Goal: Use online tool/utility: Utilize a website feature to perform a specific function

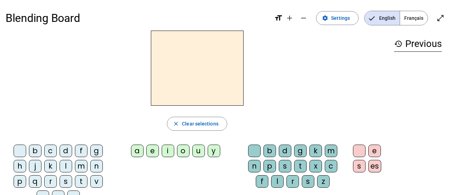
click at [414, 20] on span "Français" at bounding box center [414, 18] width 28 height 14
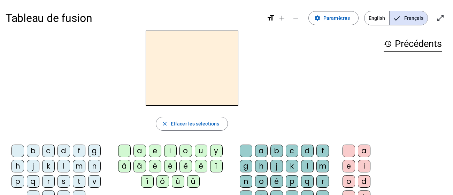
click at [172, 148] on div "i" at bounding box center [170, 151] width 13 height 13
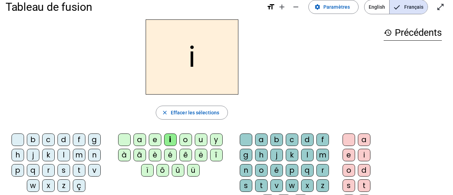
scroll to position [22, 0]
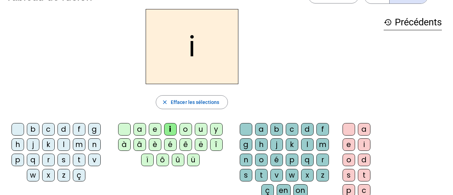
click at [305, 146] on div "l" at bounding box center [307, 145] width 13 height 13
click at [80, 144] on div "m" at bounding box center [79, 145] width 13 height 13
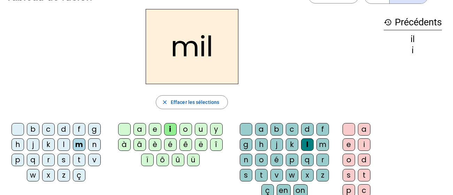
click at [142, 126] on div "a" at bounding box center [139, 129] width 13 height 13
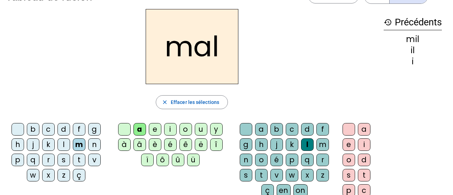
click at [241, 126] on div at bounding box center [246, 129] width 13 height 13
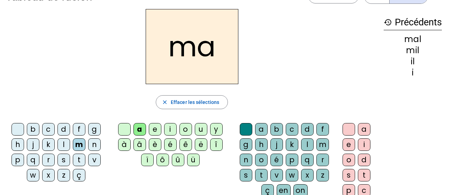
click at [64, 140] on div "l" at bounding box center [63, 145] width 13 height 13
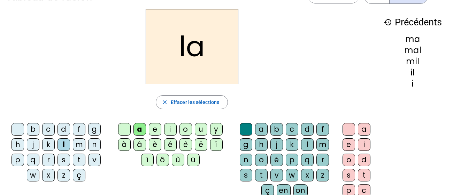
click at [201, 128] on div "u" at bounding box center [201, 129] width 13 height 13
click at [58, 130] on div "d" at bounding box center [63, 129] width 13 height 13
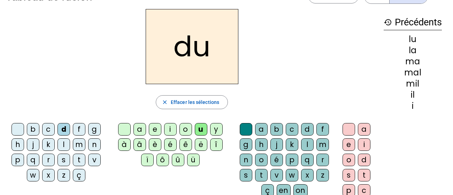
click at [83, 160] on div "t" at bounding box center [79, 160] width 13 height 13
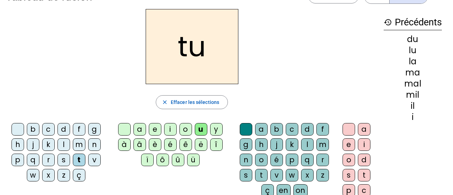
click at [153, 128] on div "e" at bounding box center [155, 129] width 13 height 13
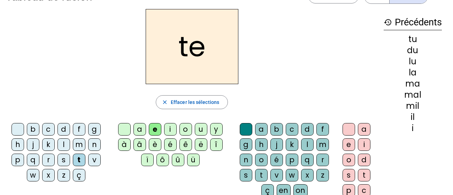
click at [63, 129] on div "d" at bounding box center [63, 129] width 13 height 13
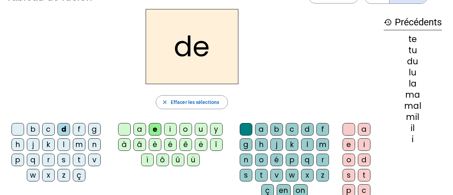
click at [32, 146] on div "j" at bounding box center [33, 145] width 13 height 13
